Goal: Information Seeking & Learning: Learn about a topic

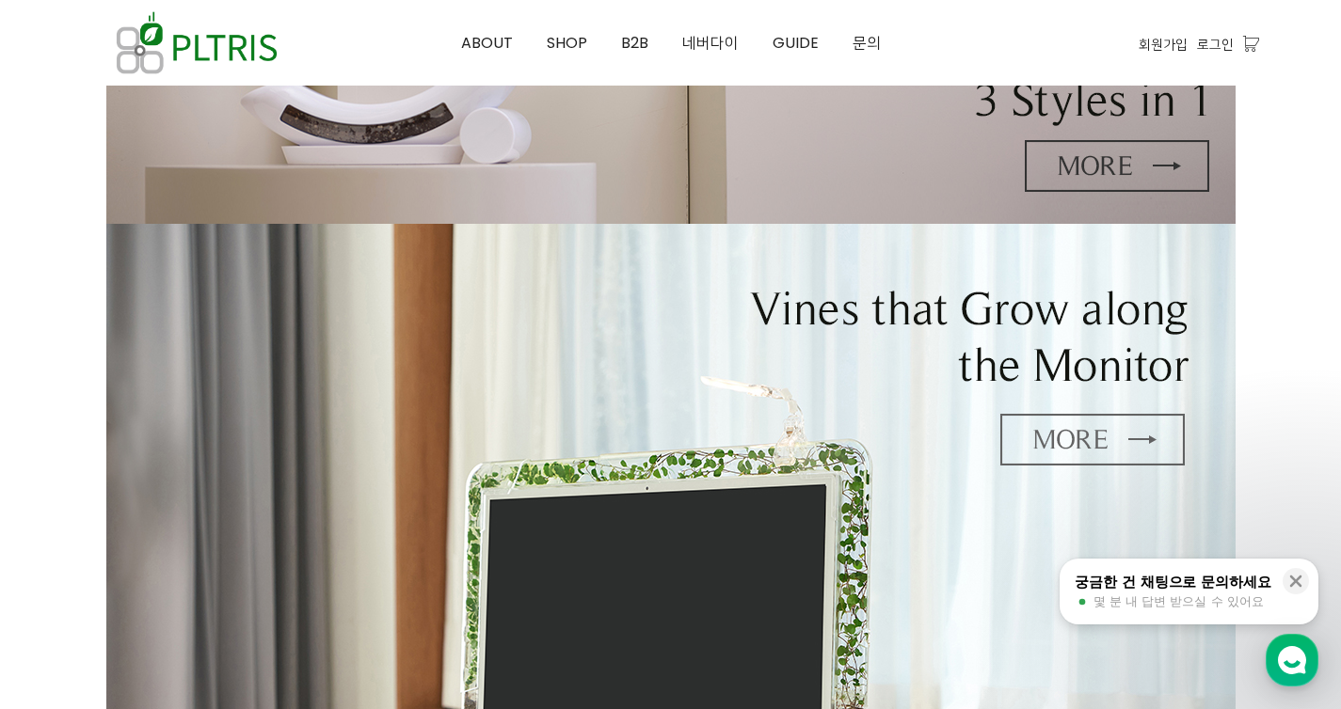
scroll to position [627, 0]
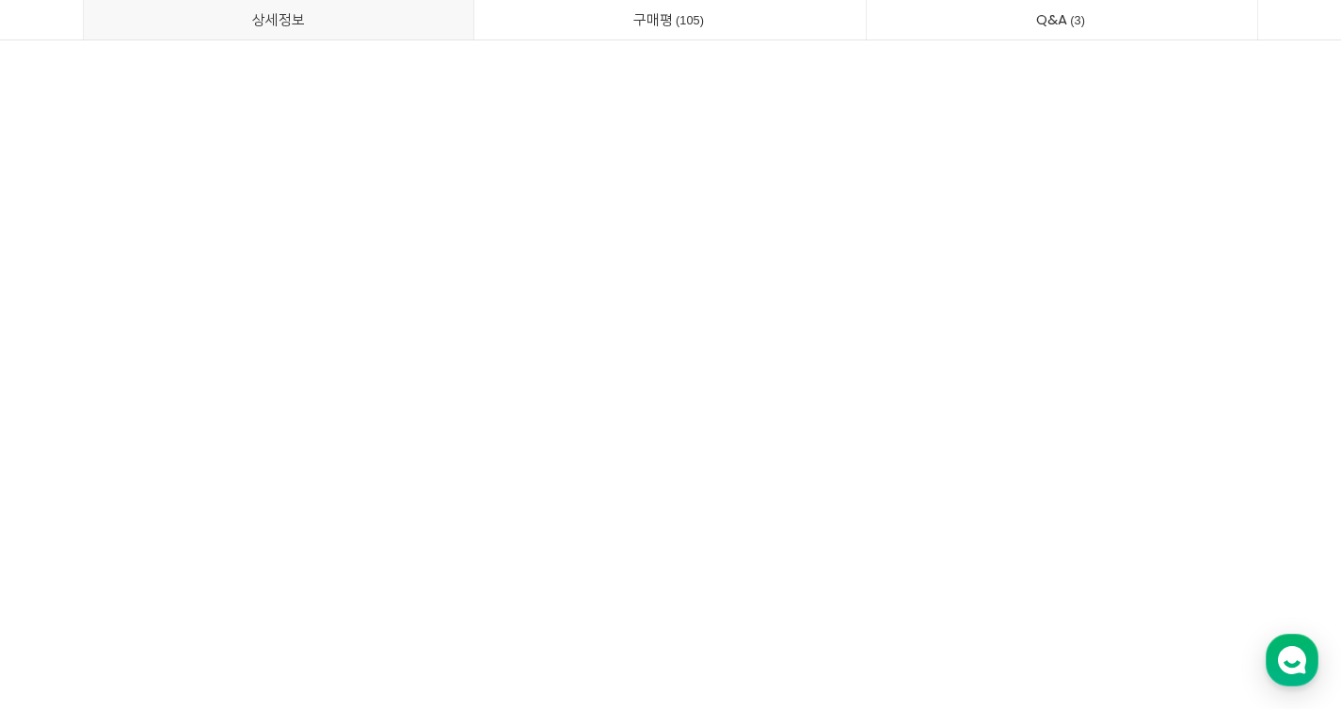
scroll to position [41653, 0]
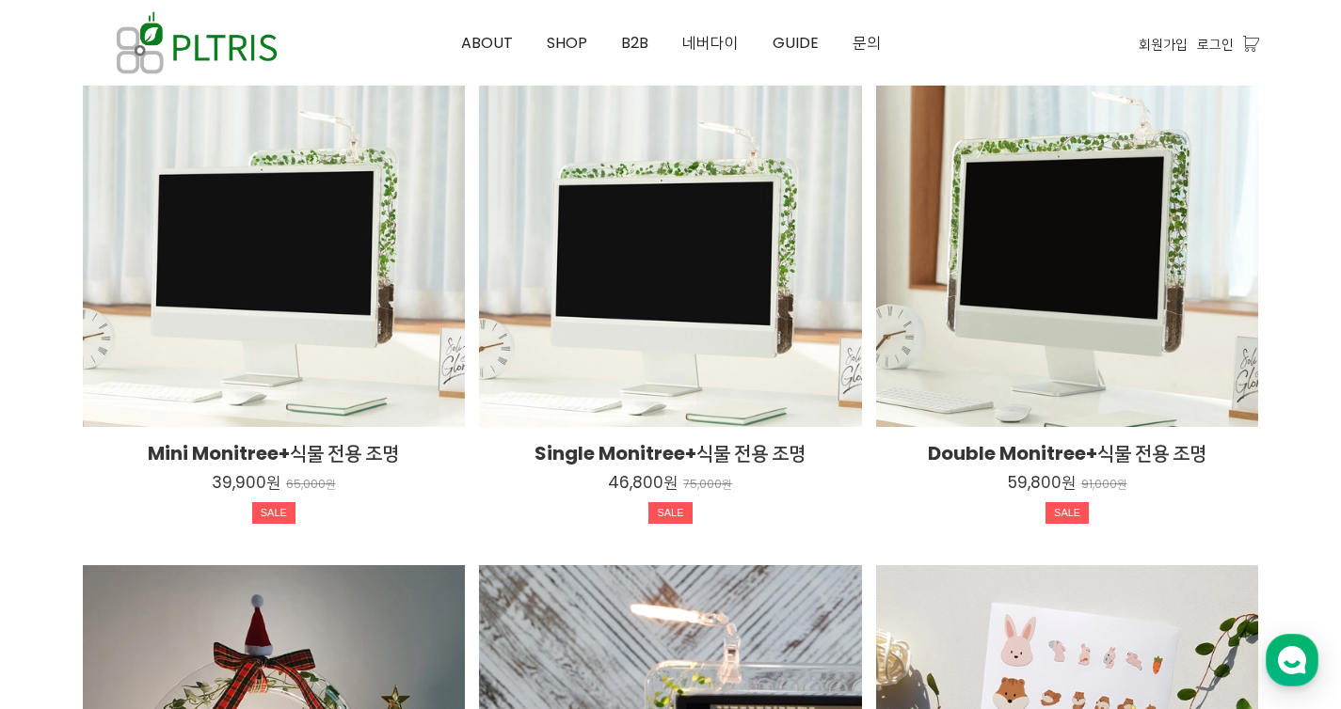
scroll to position [3014, 0]
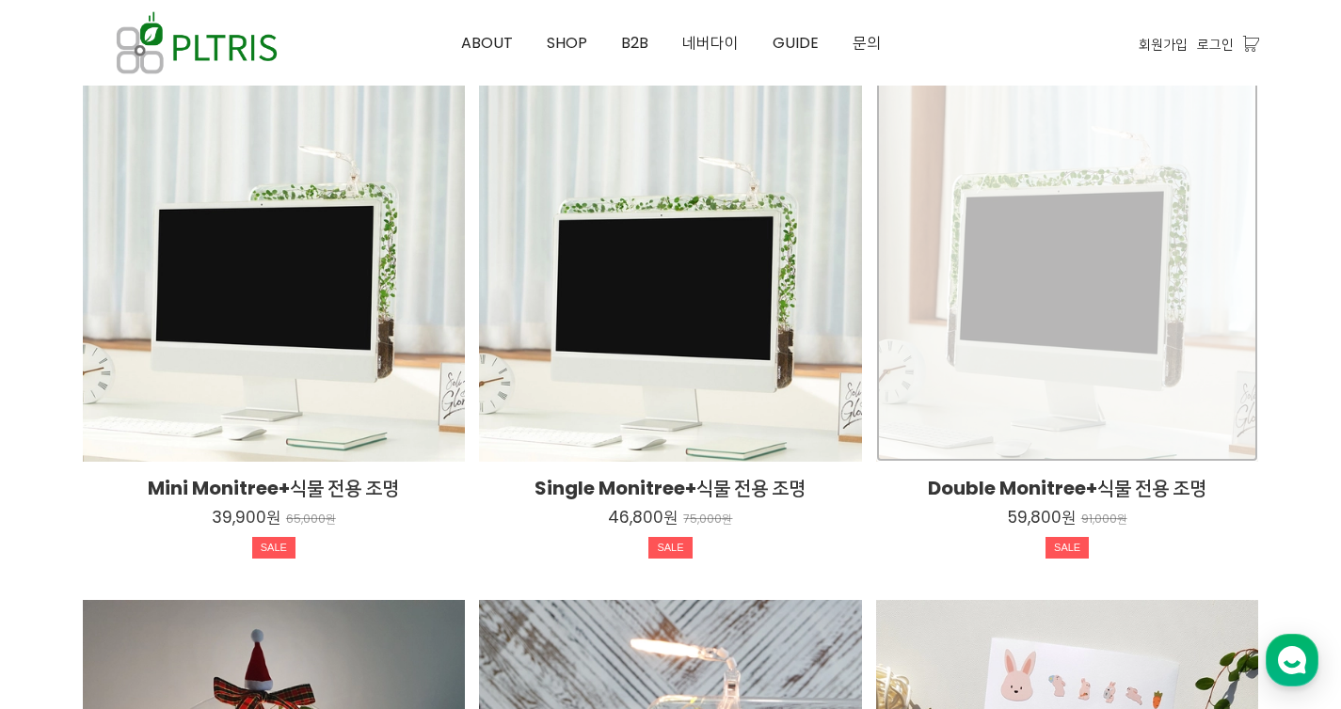
click at [961, 256] on div "Double Monitree+식물 전용 조명 59,800원 91,000원 SALE TIME SALE" at bounding box center [1067, 271] width 383 height 383
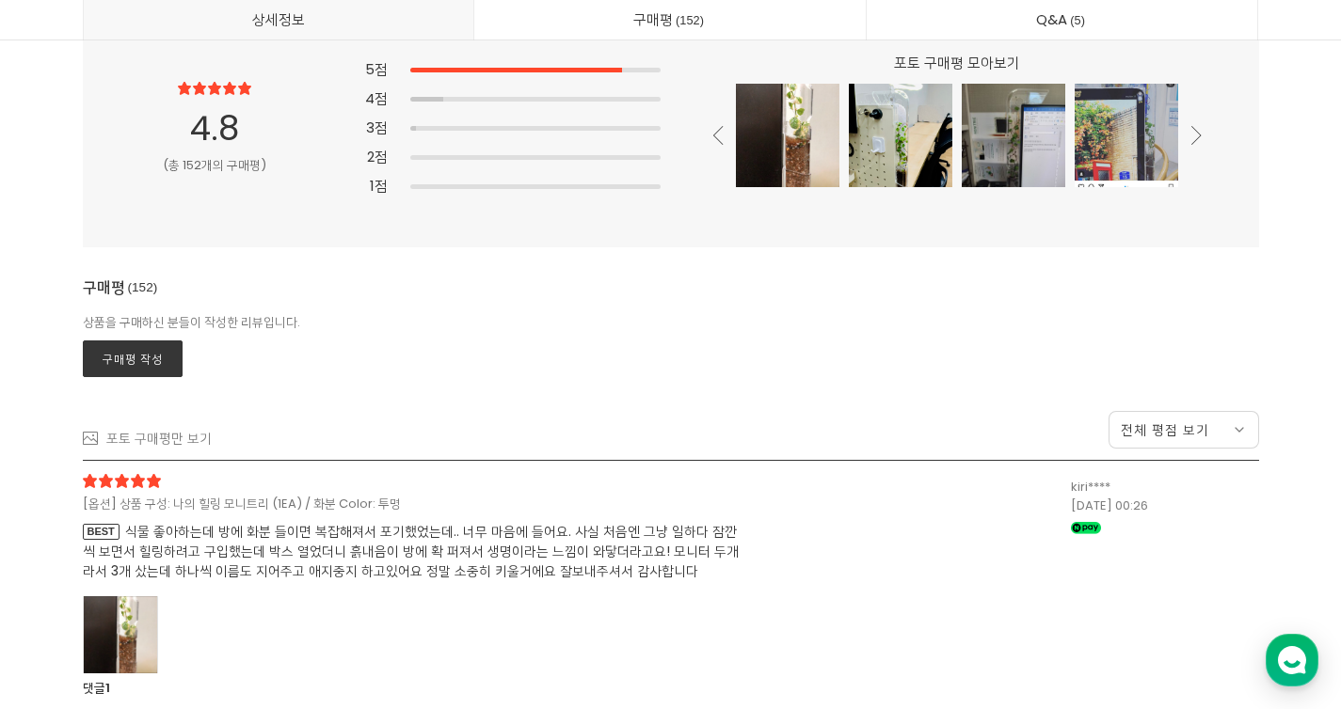
scroll to position [49075, 0]
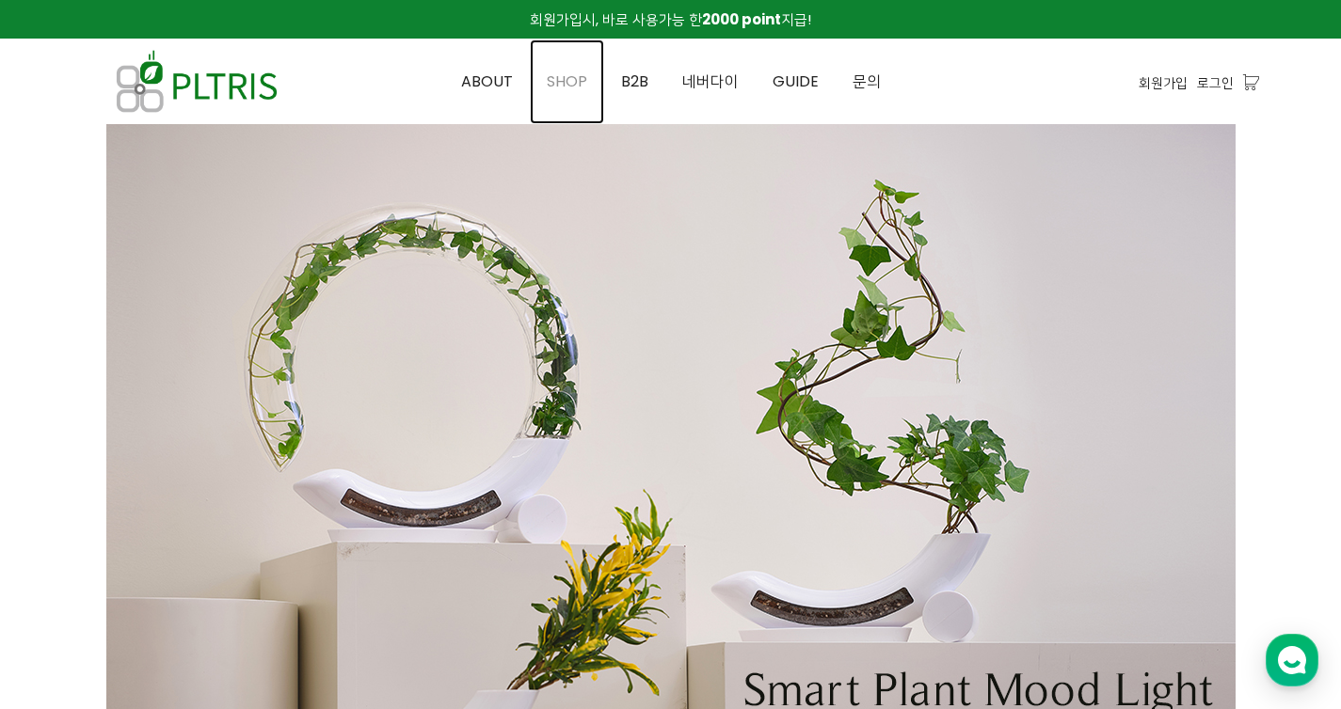
click at [559, 96] on link "SHOP" at bounding box center [567, 82] width 74 height 85
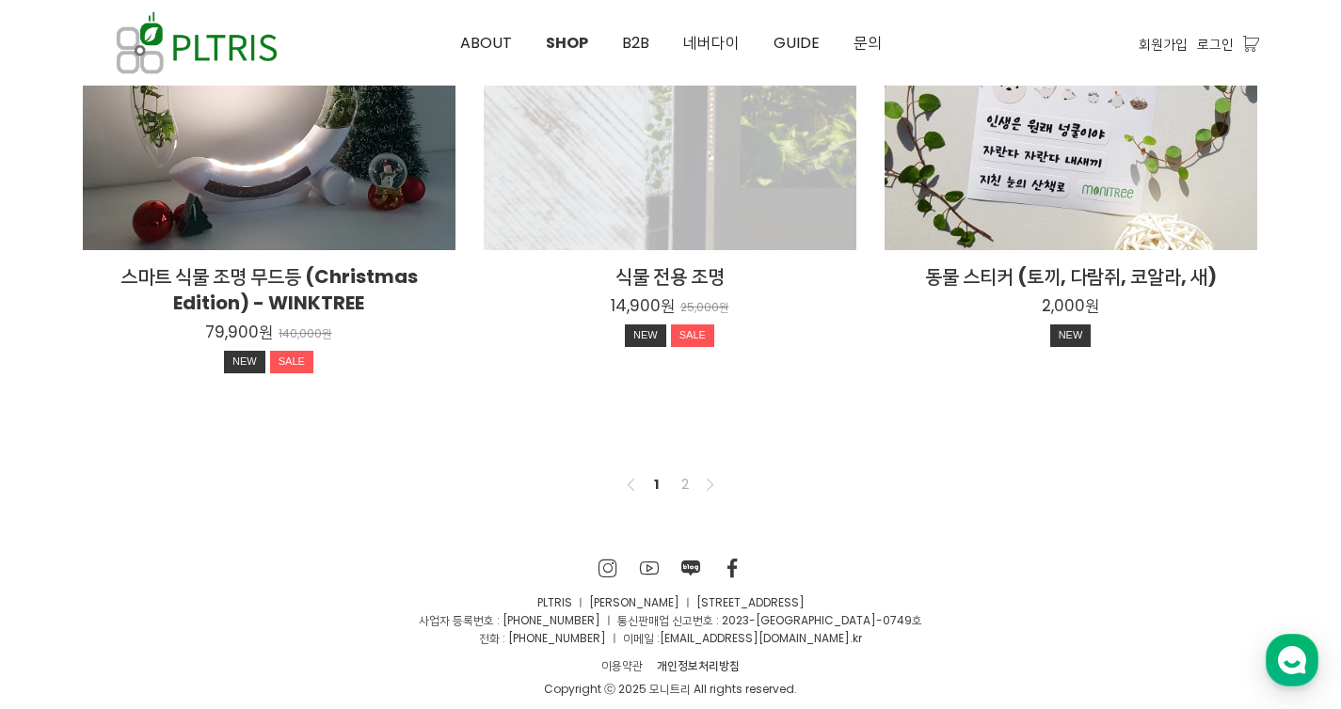
scroll to position [1511, 0]
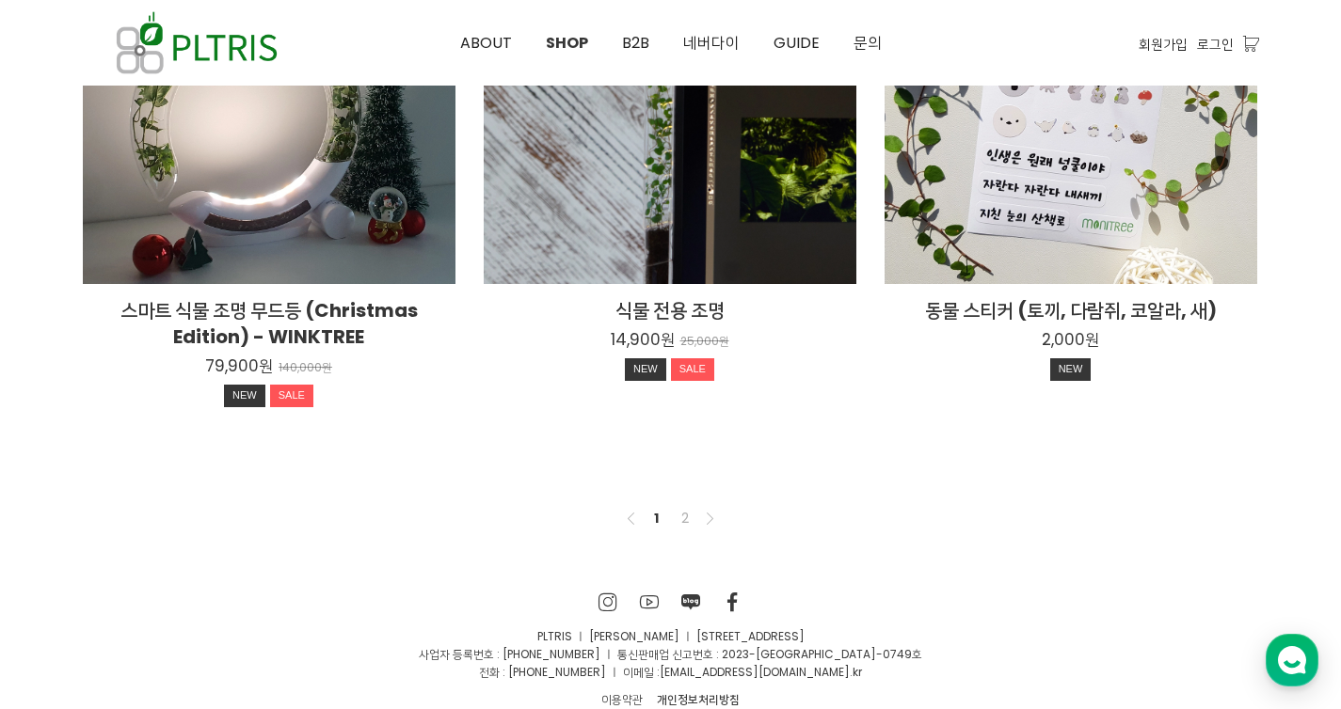
click at [690, 507] on ul "Previous 1 2 Next" at bounding box center [671, 518] width 102 height 23
click at [690, 517] on link "2" at bounding box center [685, 518] width 23 height 23
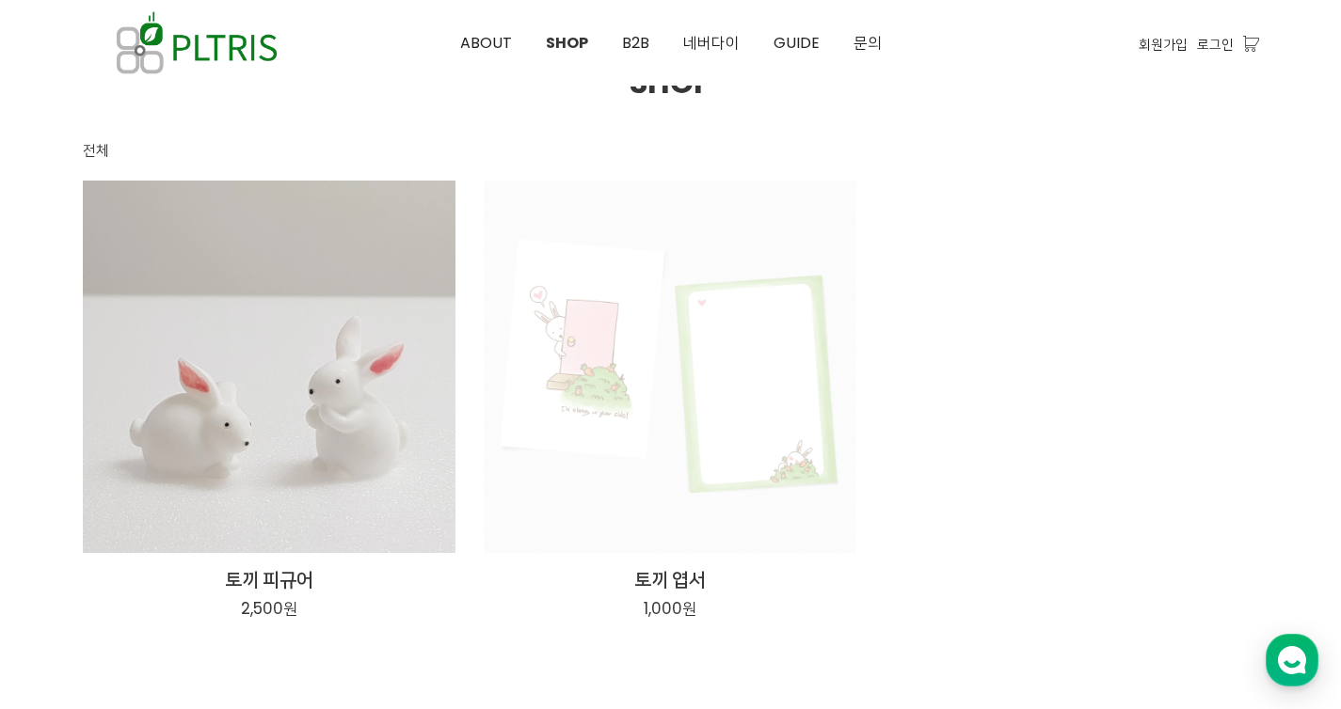
scroll to position [138, 0]
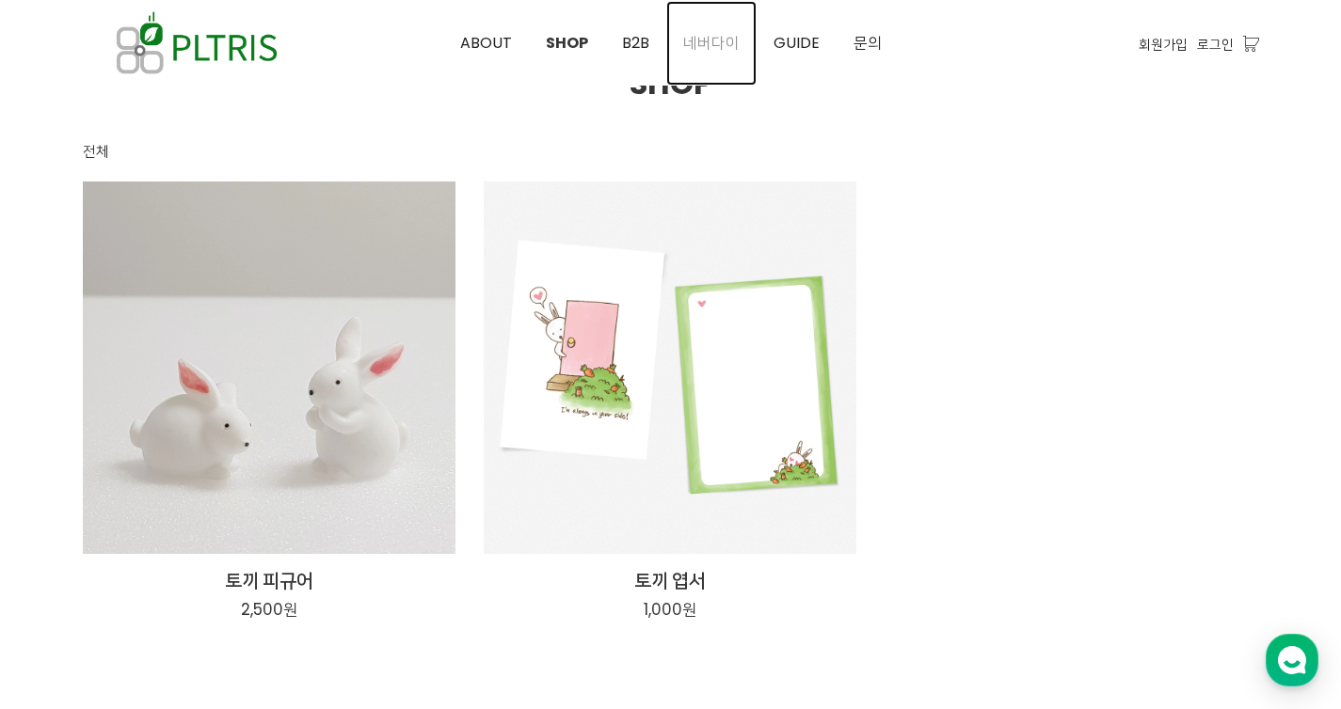
click at [727, 38] on span "네버다이" at bounding box center [711, 43] width 56 height 22
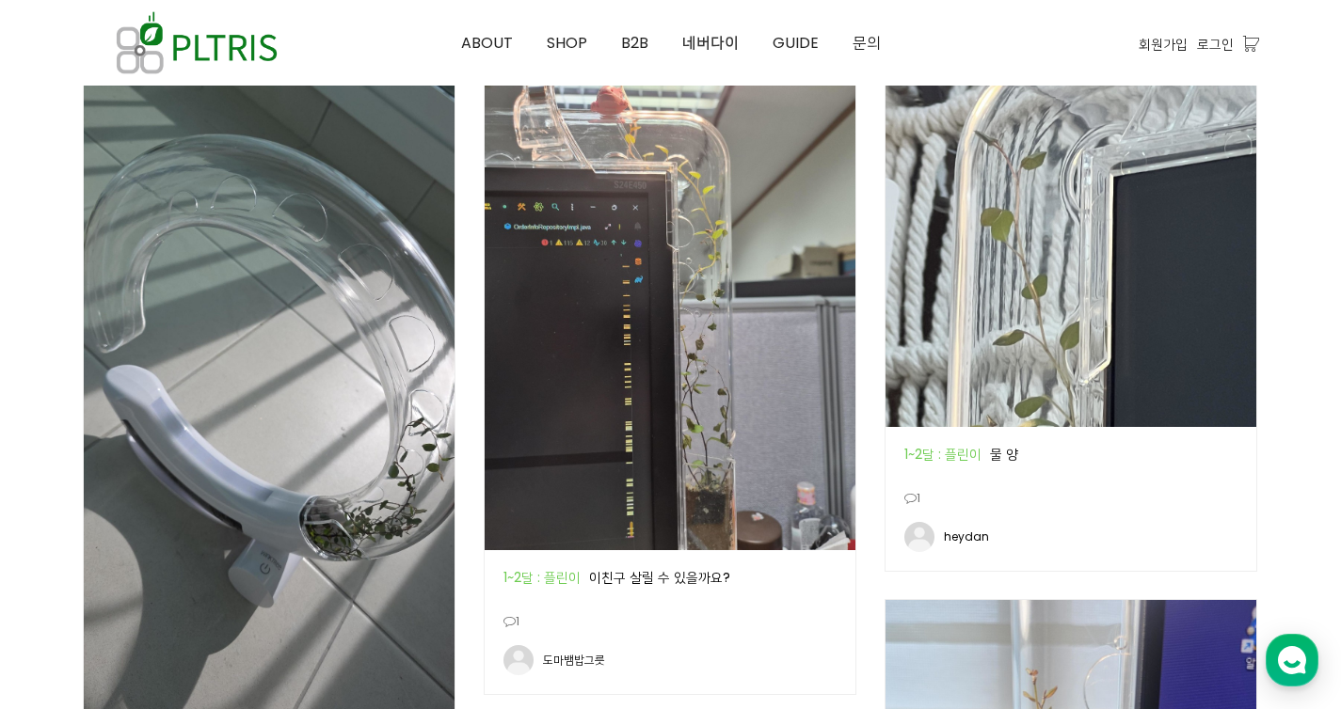
scroll to position [1065, 0]
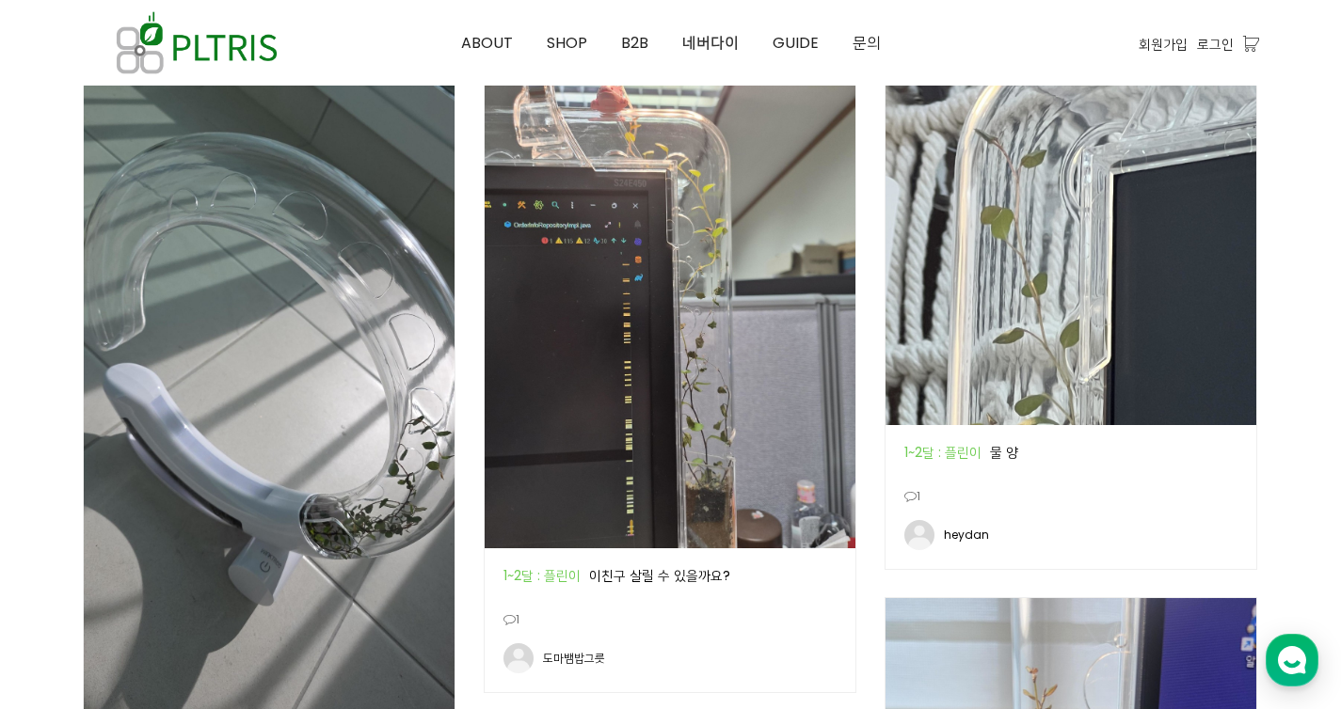
click at [715, 282] on img at bounding box center [669, 302] width 371 height 494
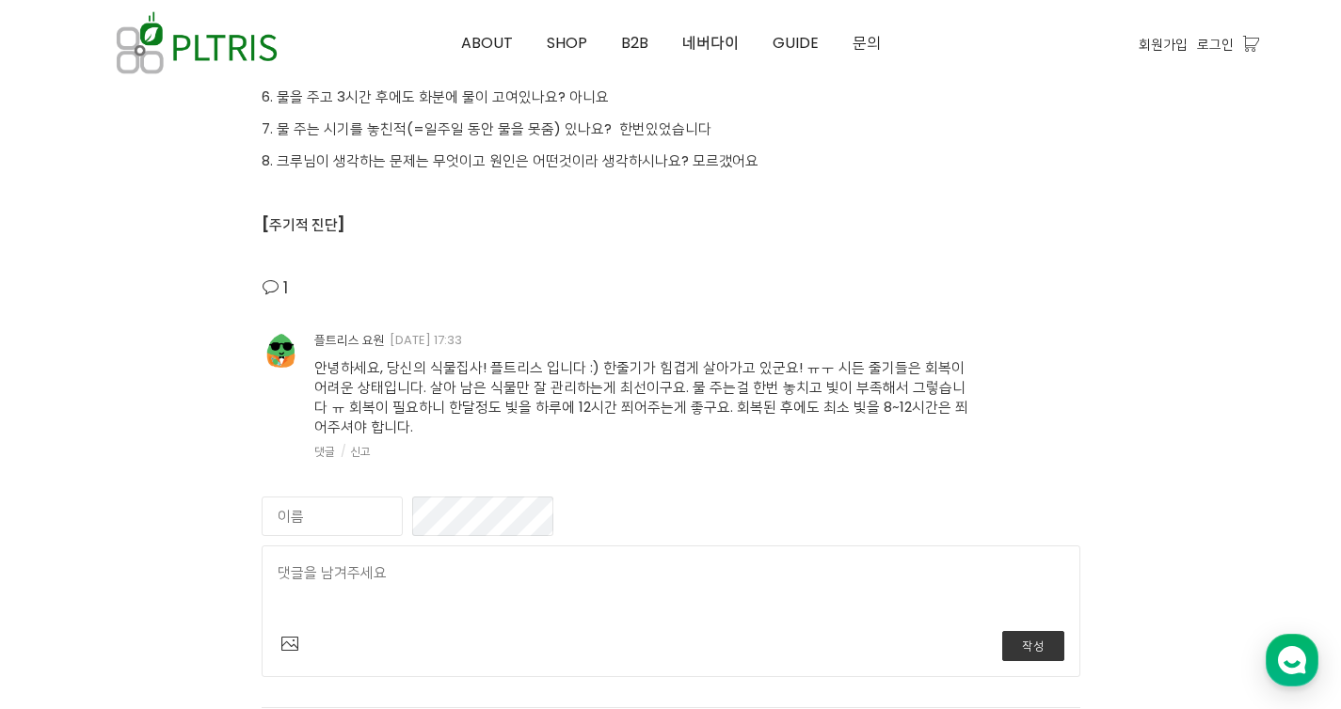
scroll to position [4014, 0]
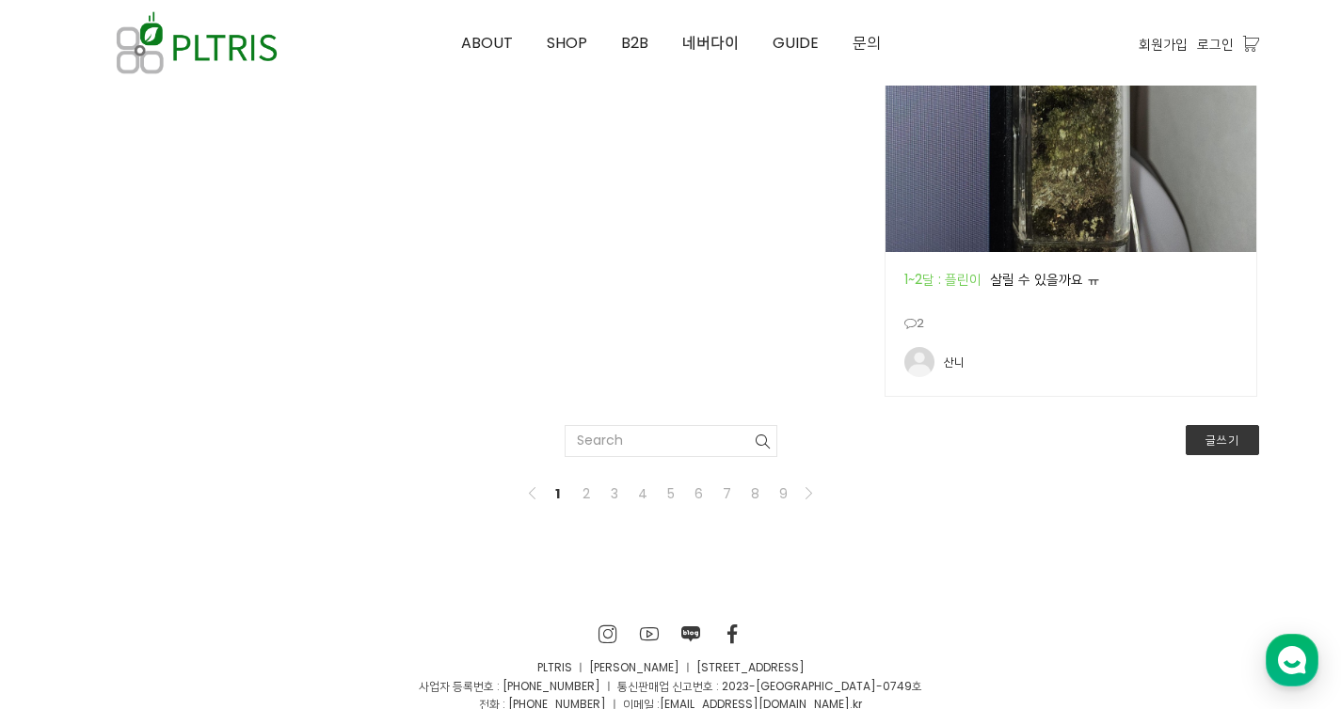
scroll to position [3415, 0]
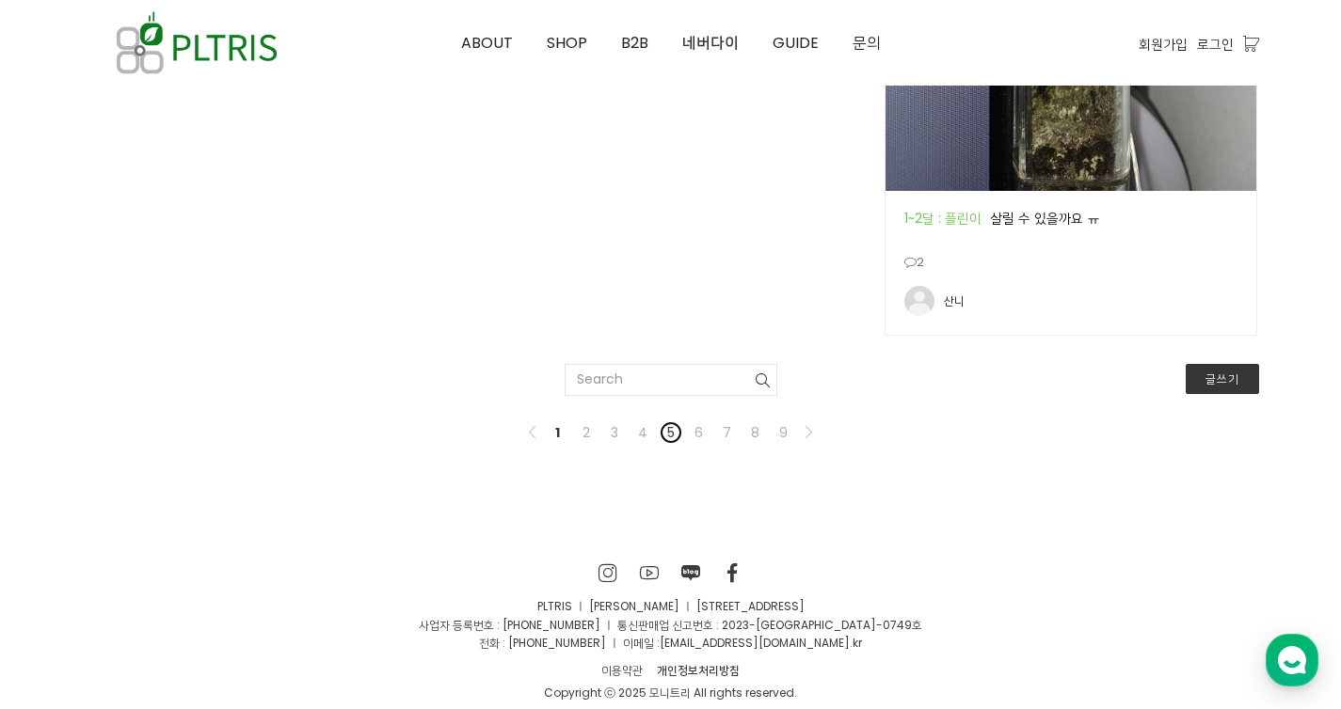
click at [678, 424] on link "5" at bounding box center [670, 432] width 23 height 23
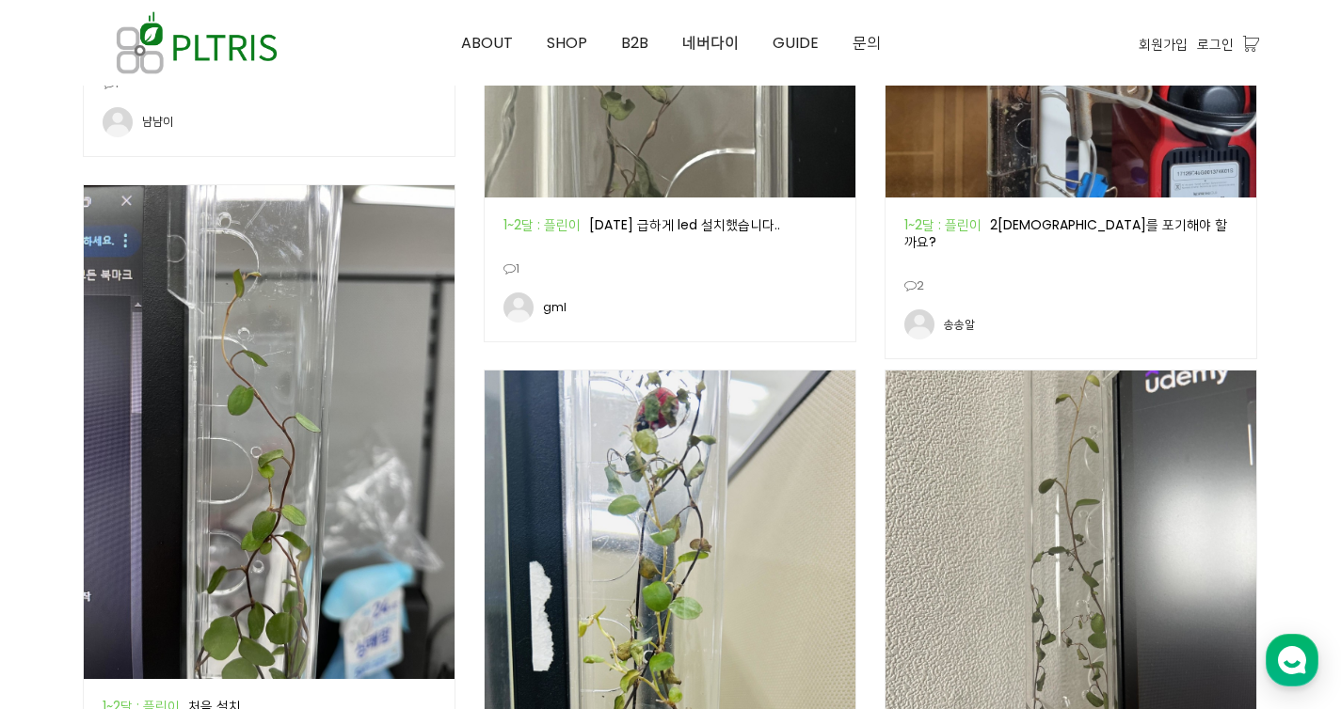
scroll to position [1334, 0]
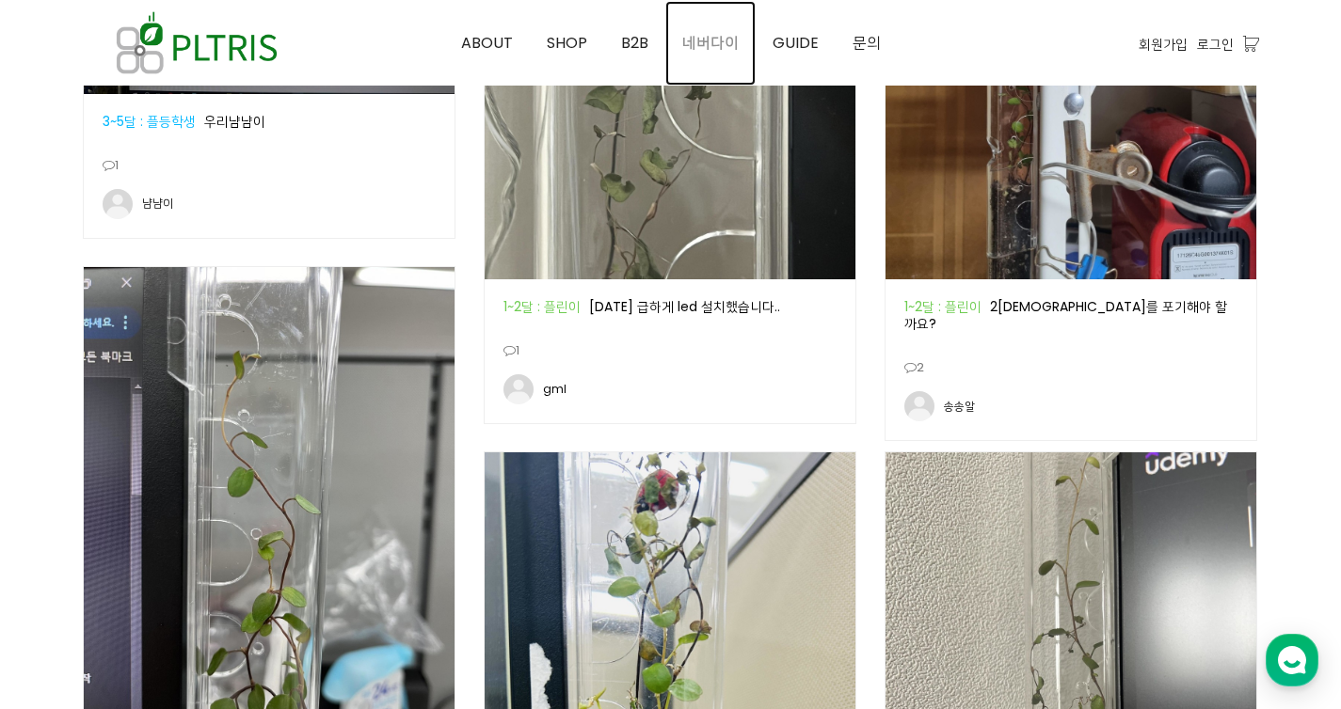
click at [727, 47] on span "네버다이" at bounding box center [710, 43] width 56 height 22
click at [631, 33] on span "B2B" at bounding box center [634, 43] width 27 height 22
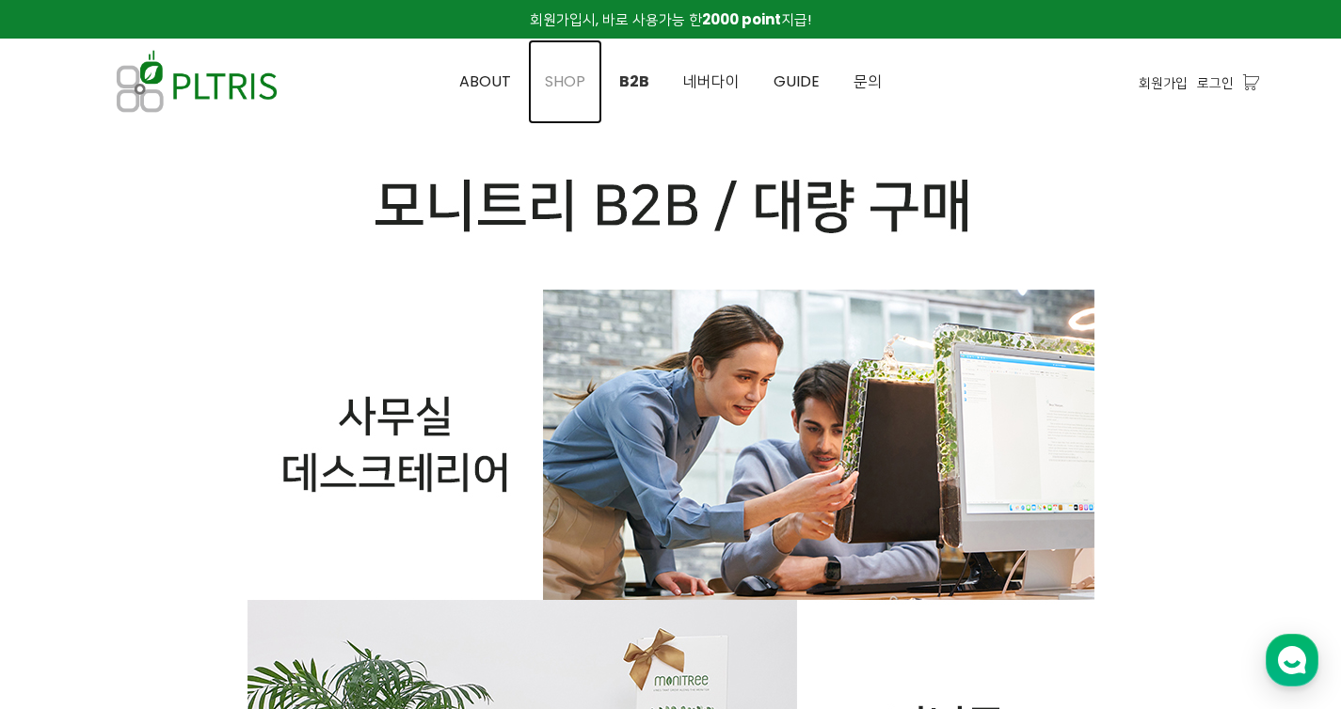
click at [570, 69] on link "SHOP" at bounding box center [565, 82] width 74 height 85
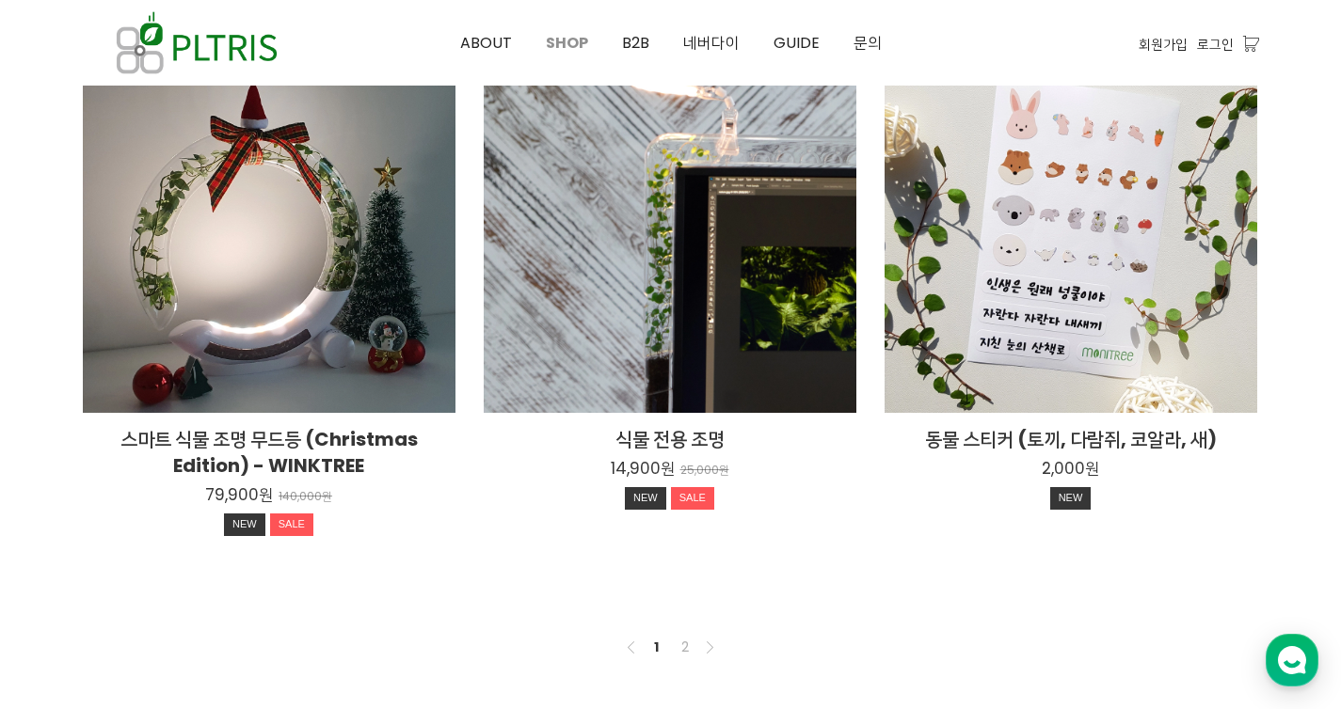
scroll to position [1374, 0]
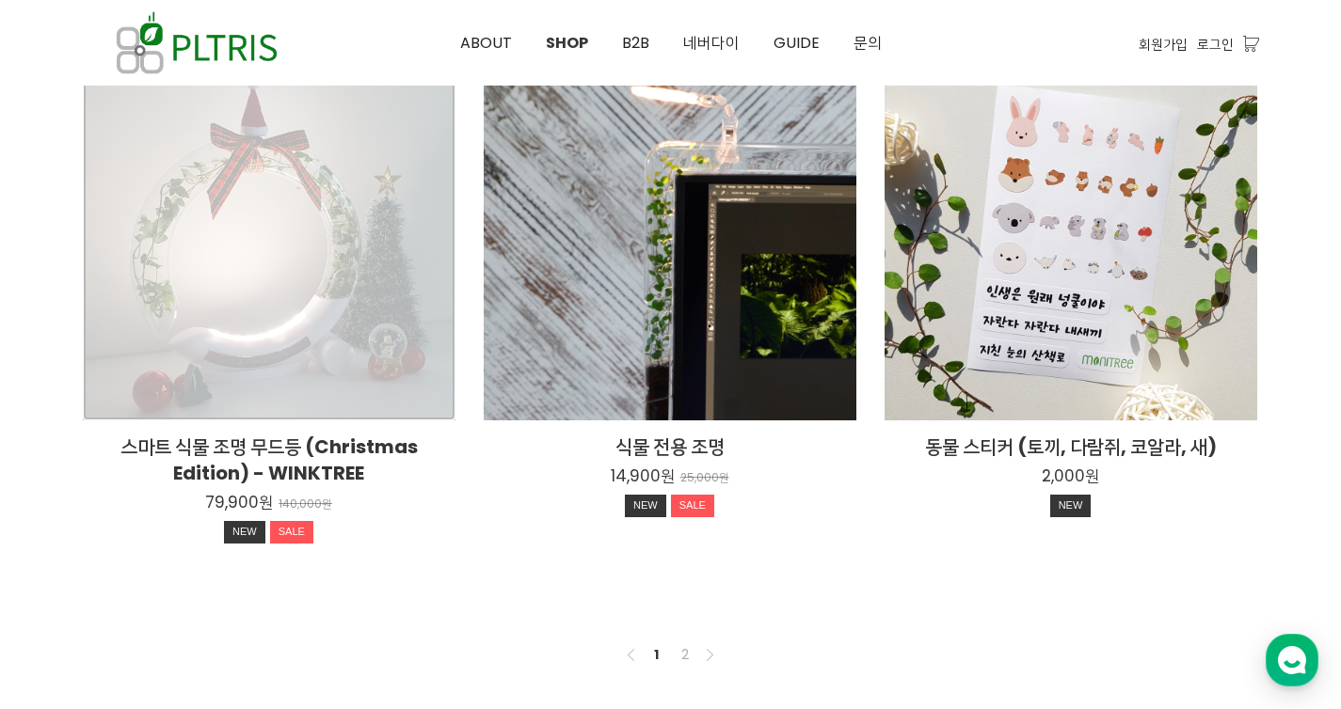
click at [184, 226] on div "스마트 식물 조명 무드등 (Christmas Edition) - WINKTREE 79,900원 140,000원 NEW SALE" at bounding box center [269, 234] width 373 height 373
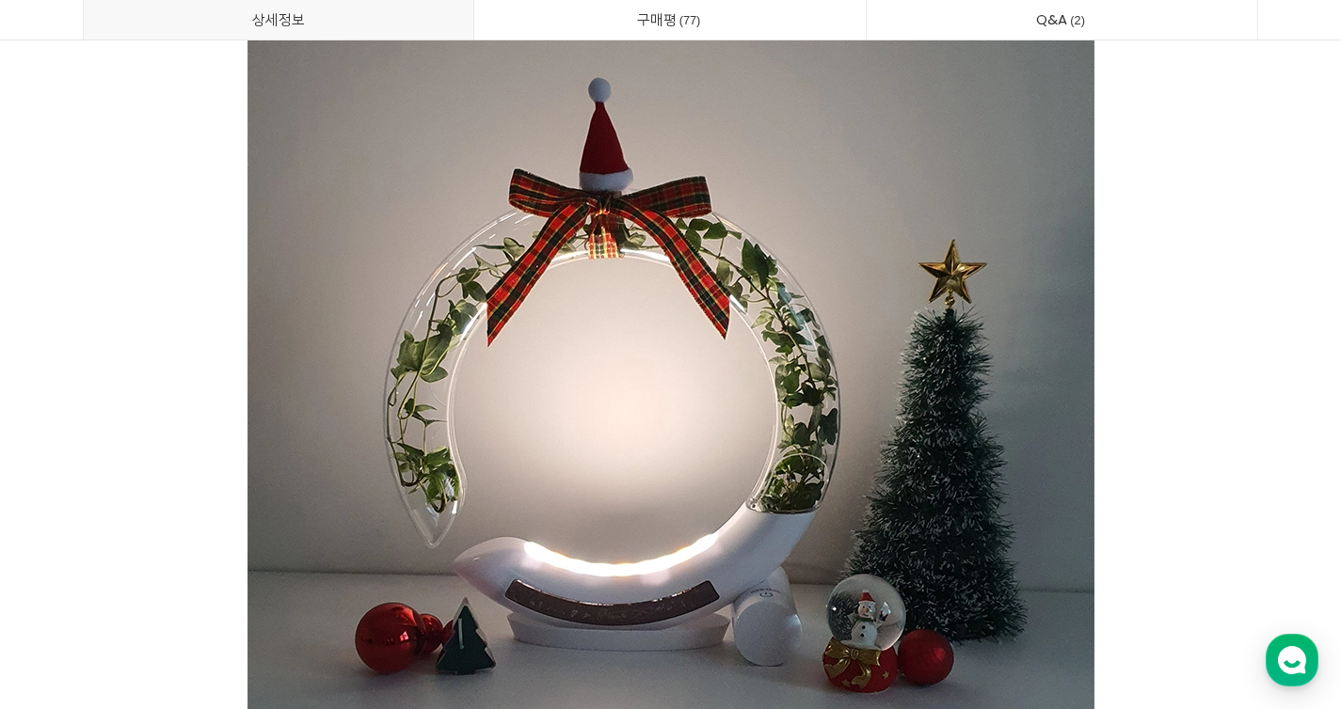
scroll to position [1823, 0]
